Goal: Information Seeking & Learning: Find specific fact

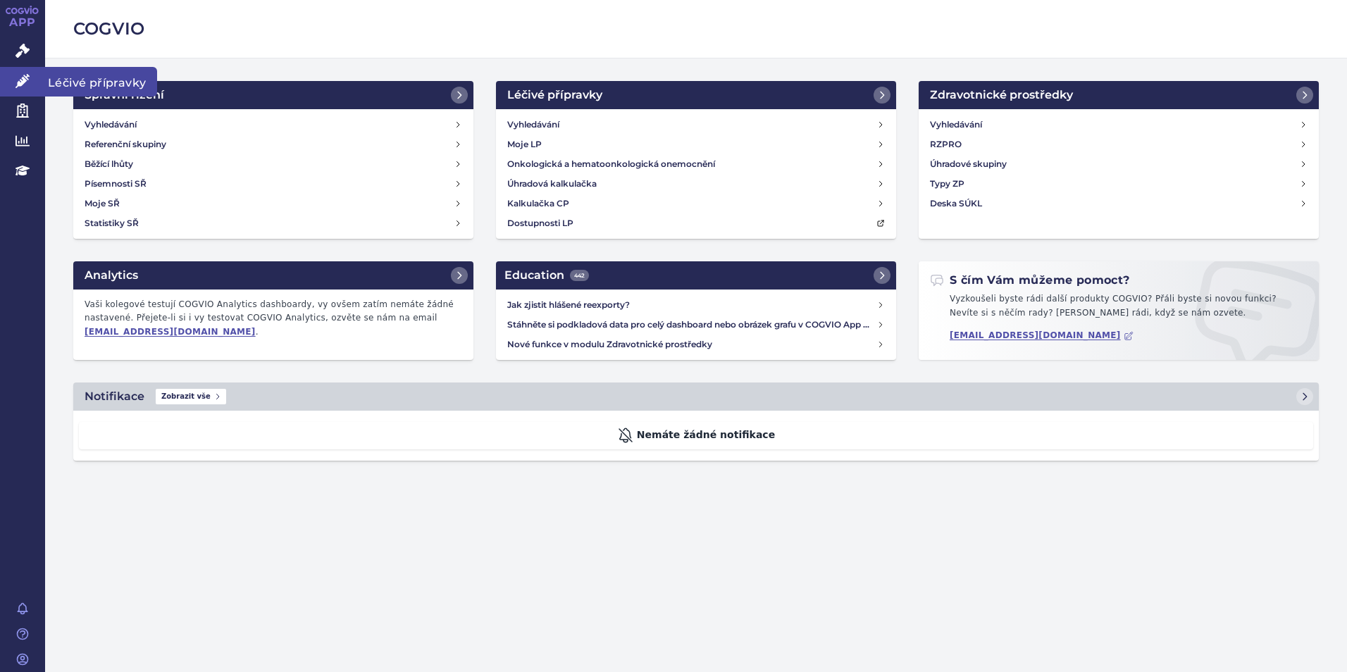
click at [25, 82] on icon at bounding box center [23, 81] width 14 height 14
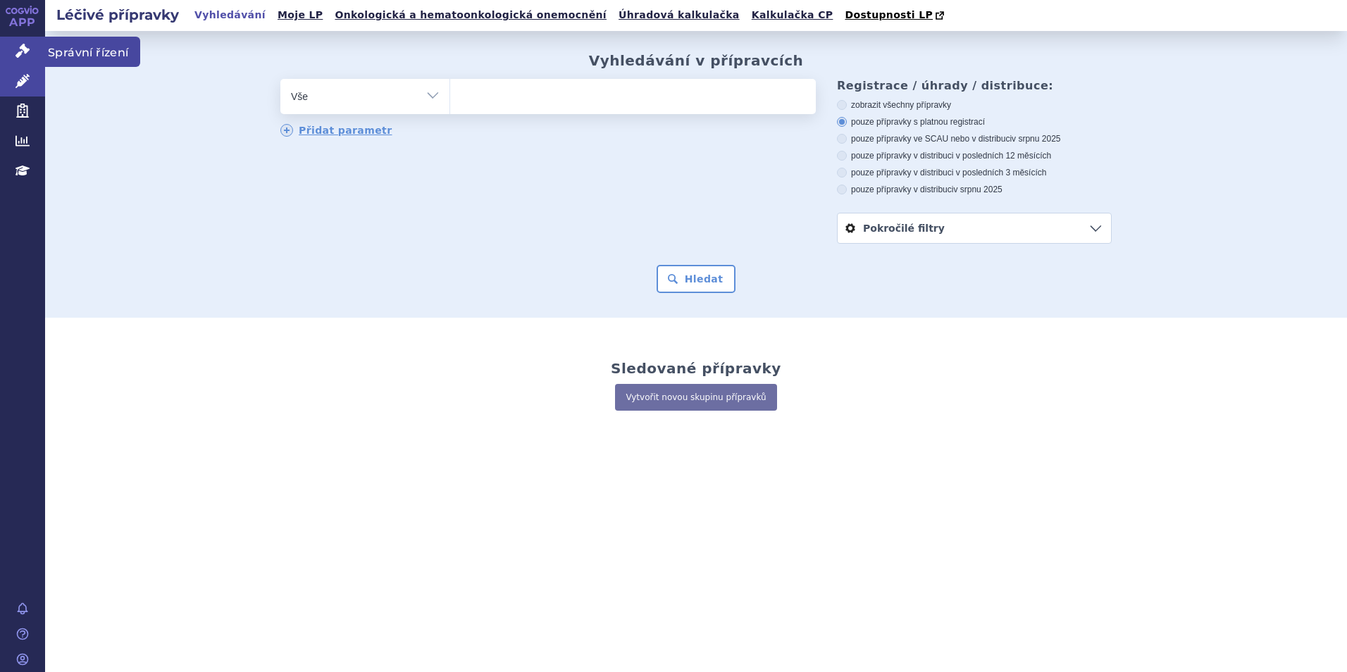
click at [21, 53] on icon at bounding box center [23, 51] width 14 height 14
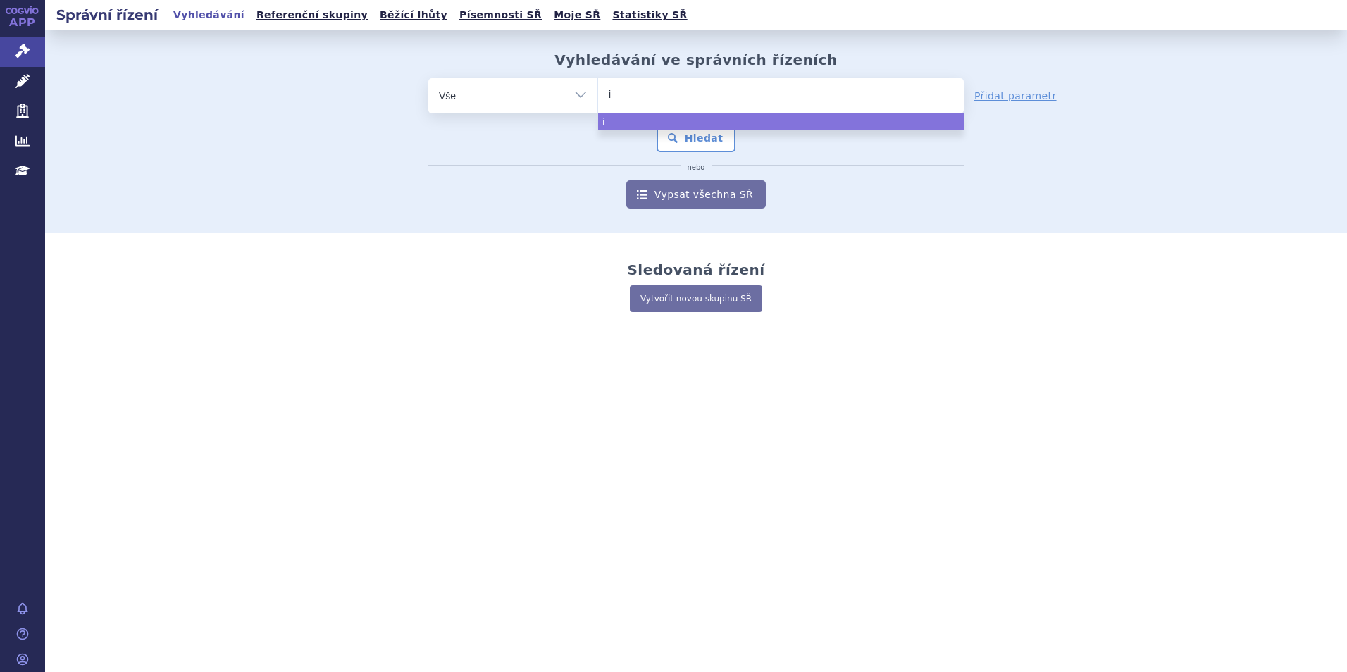
type input "iq"
type input "iqi"
type input "iqir"
type input "iqirvo"
select select "iqirvo"
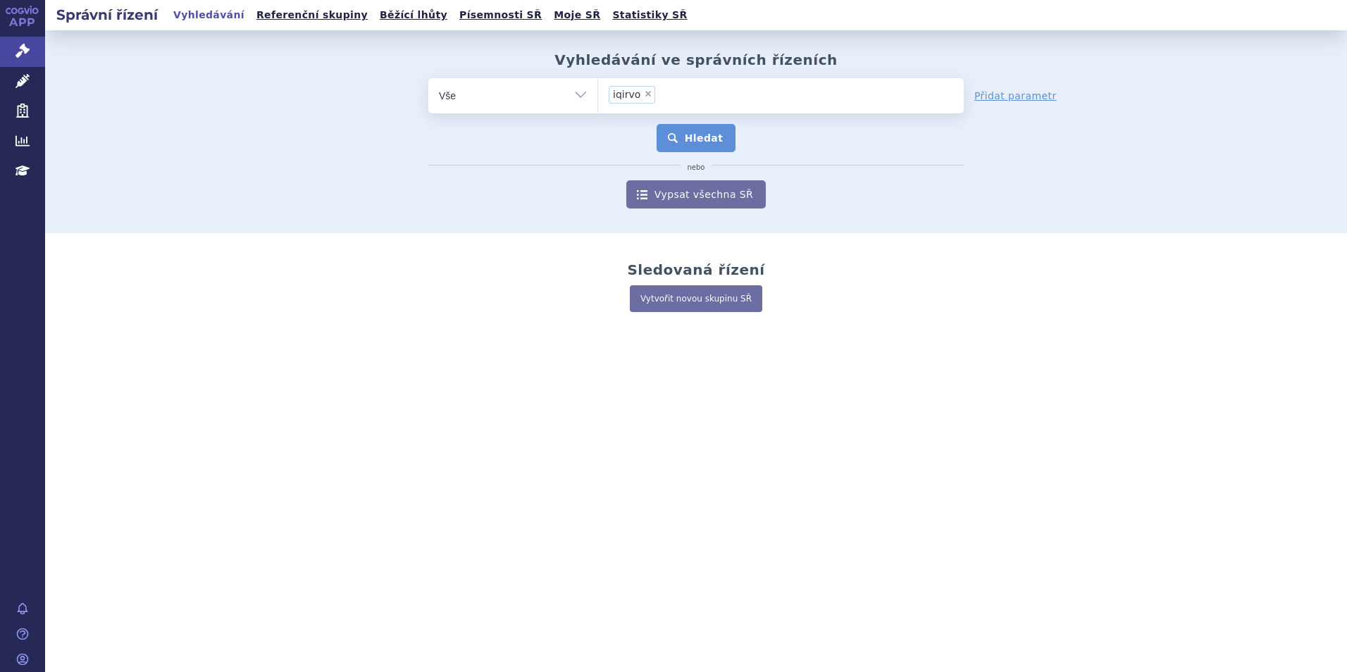
click at [702, 132] on button "Hledat" at bounding box center [697, 138] width 80 height 28
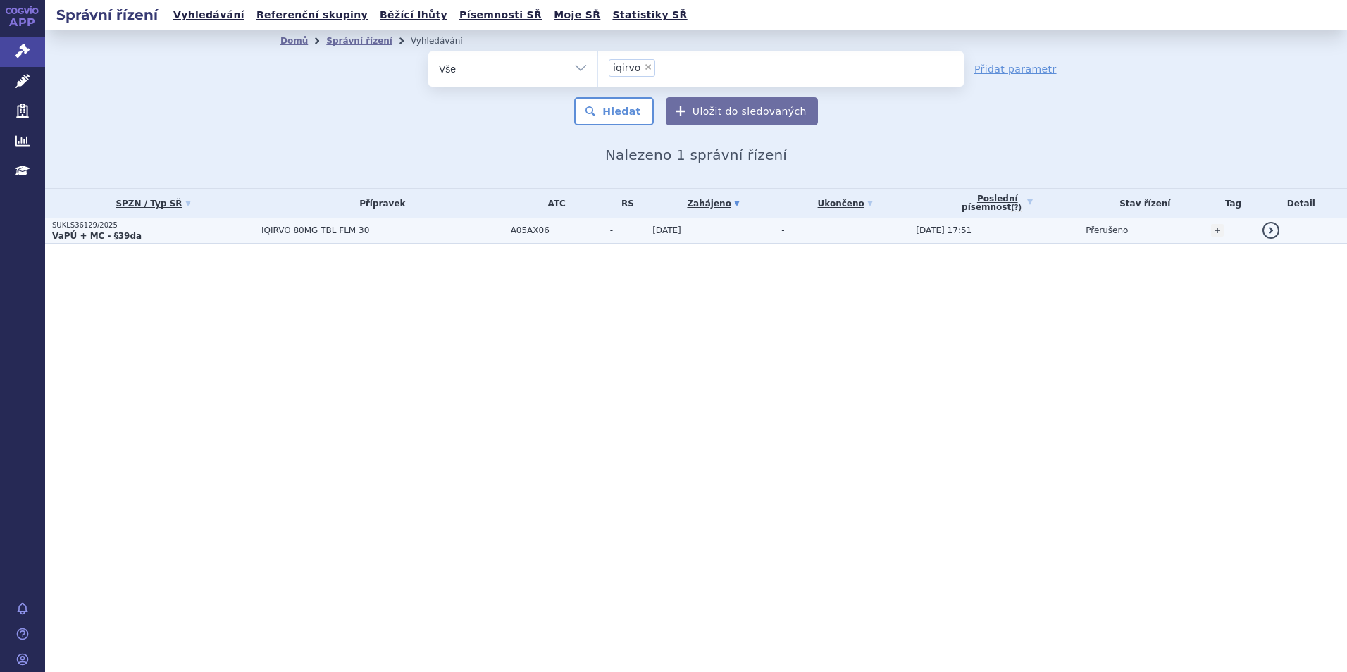
click at [209, 232] on p "VaPÚ + MC - §39da" at bounding box center [153, 235] width 202 height 11
